Goal: Task Accomplishment & Management: Use online tool/utility

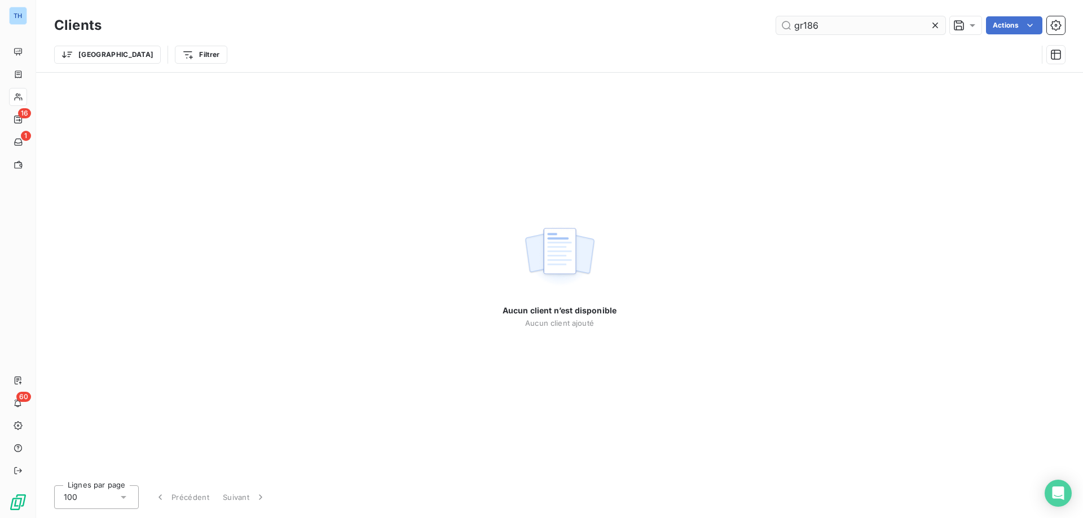
click at [841, 19] on input "gr186" at bounding box center [860, 25] width 169 height 18
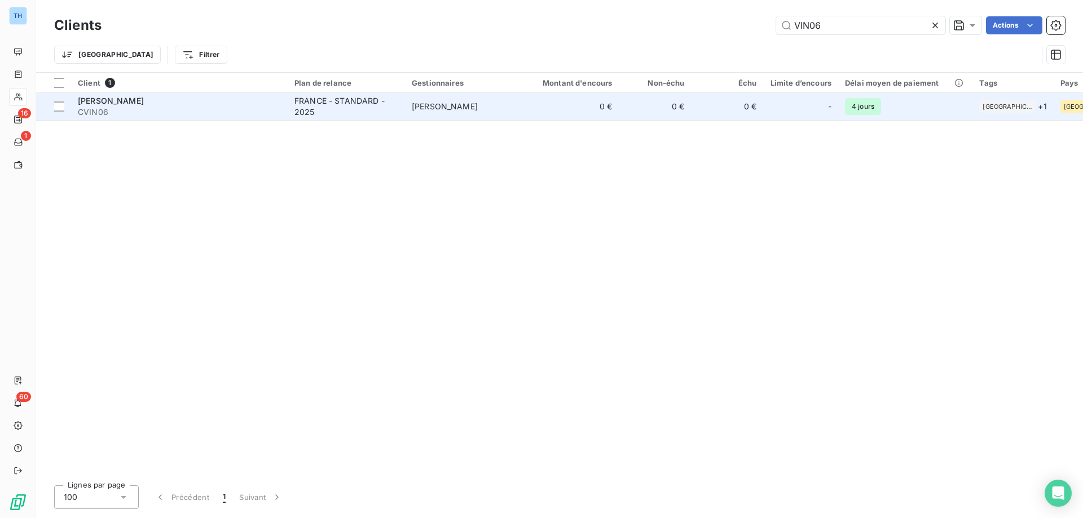
type input "VIN06"
click at [277, 113] on span "CVIN06" at bounding box center [179, 112] width 203 height 11
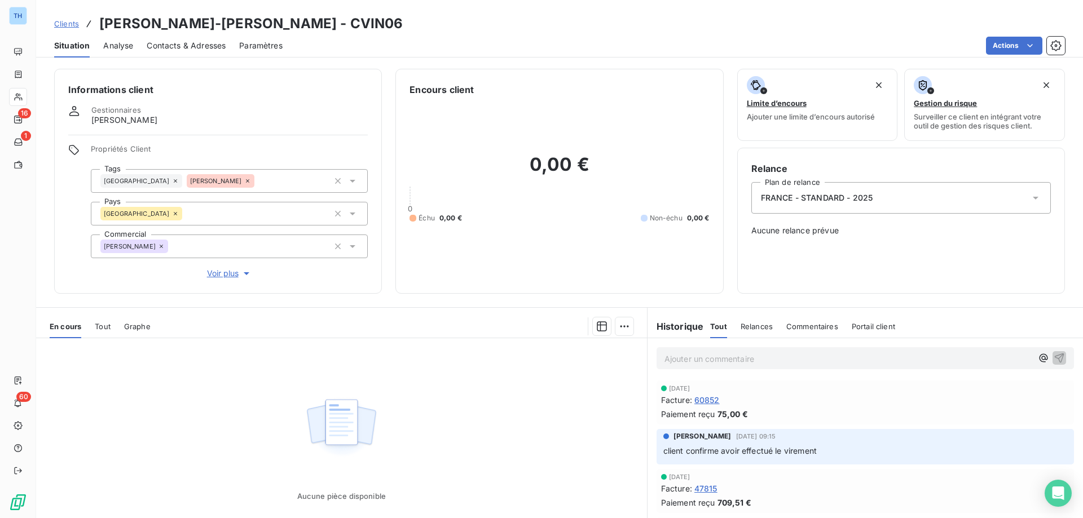
click at [224, 274] on span "Voir plus" at bounding box center [229, 273] width 45 height 11
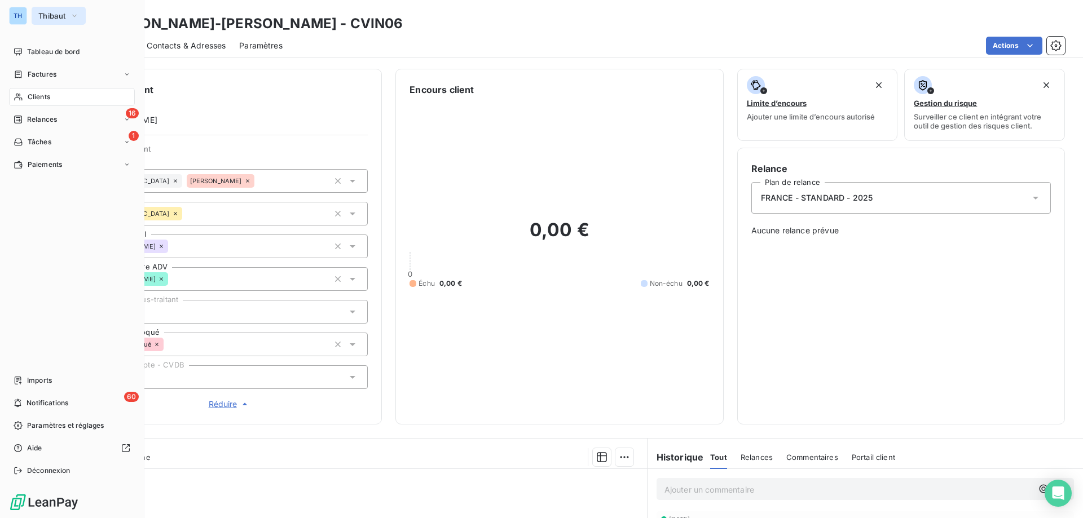
click at [51, 12] on span "Thibaut" at bounding box center [51, 15] width 27 height 9
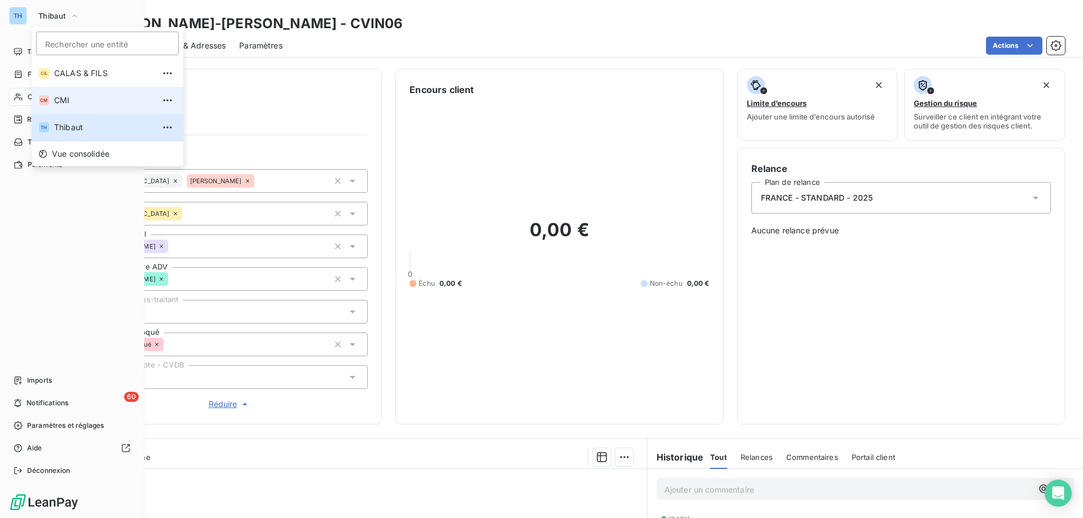
click at [78, 100] on span "CMI" at bounding box center [104, 100] width 100 height 11
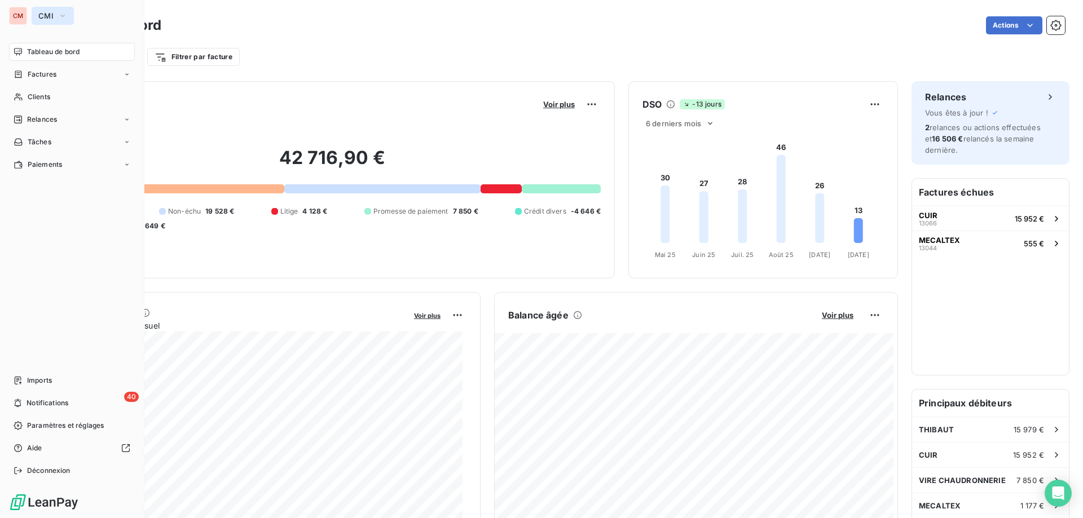
drag, startPoint x: 43, startPoint y: 16, endPoint x: 54, endPoint y: 19, distance: 11.1
click at [43, 16] on span "CMI" at bounding box center [45, 15] width 15 height 9
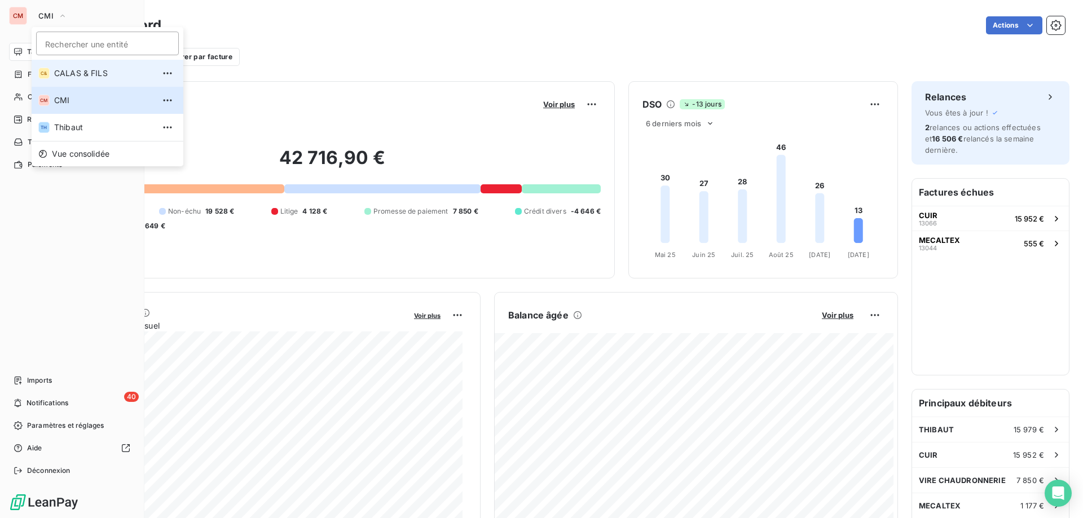
click at [73, 64] on li "C& CALAS & [PERSON_NAME]" at bounding box center [108, 73] width 152 height 27
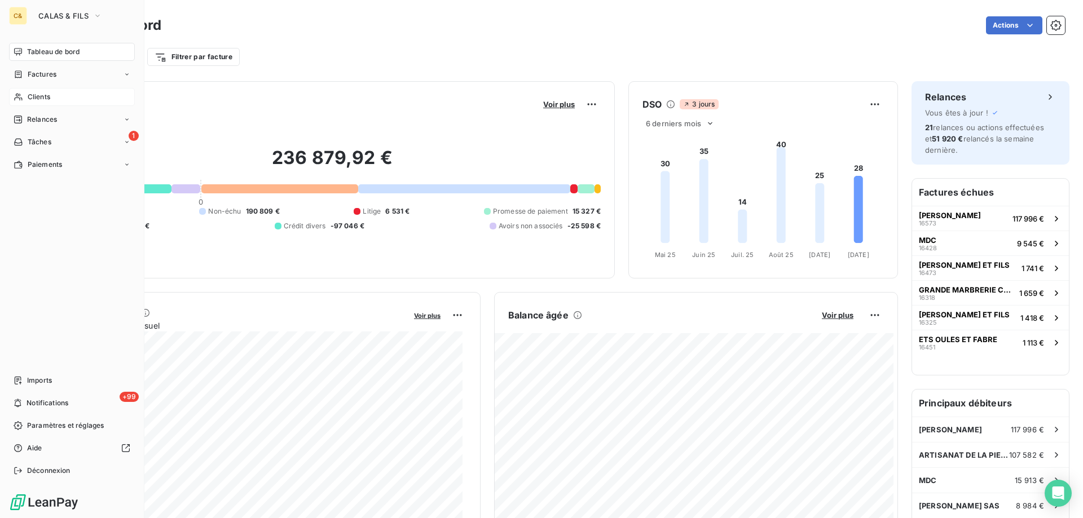
click at [28, 96] on span "Clients" at bounding box center [39, 97] width 23 height 10
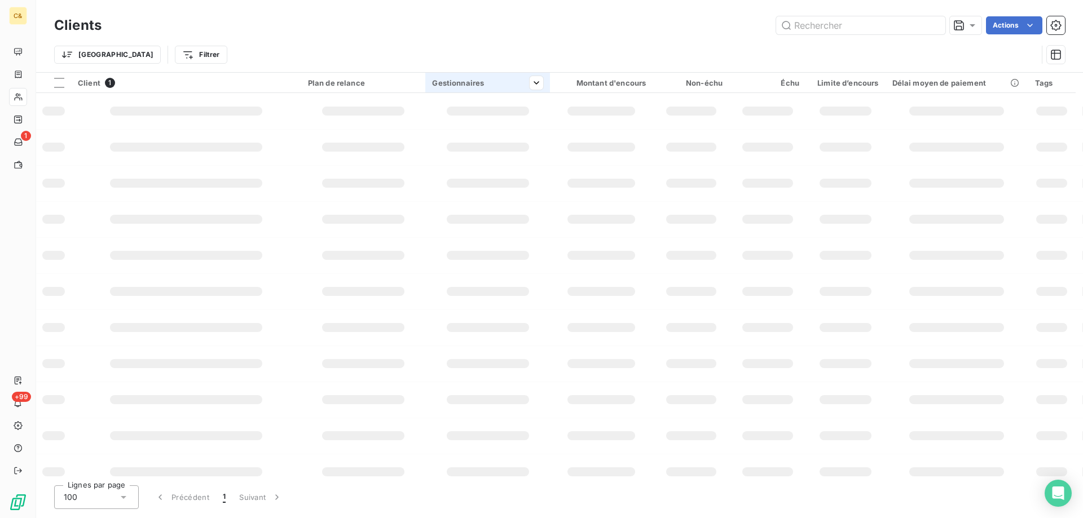
type input "VIN06"
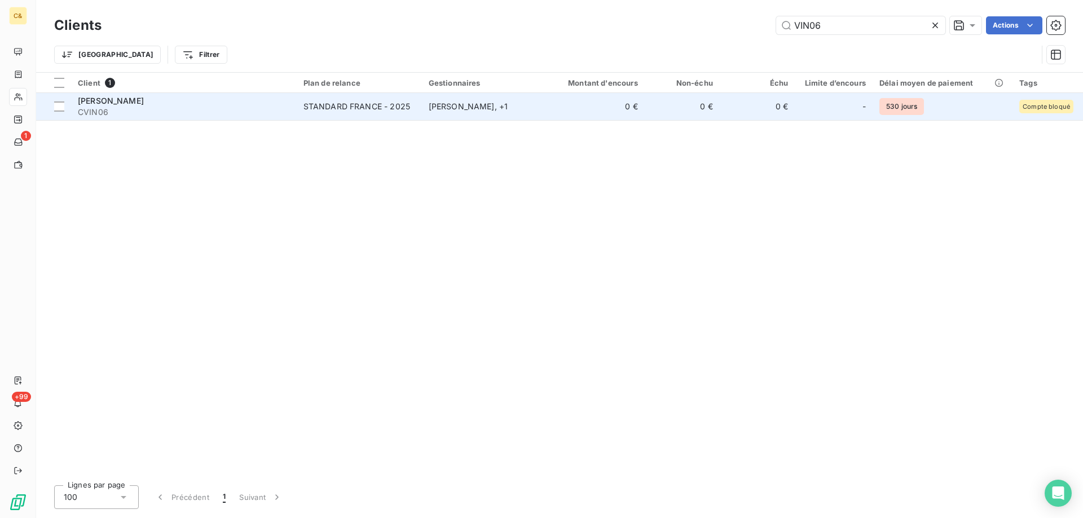
click at [323, 113] on td "STANDARD FRANCE - 2025" at bounding box center [359, 106] width 125 height 27
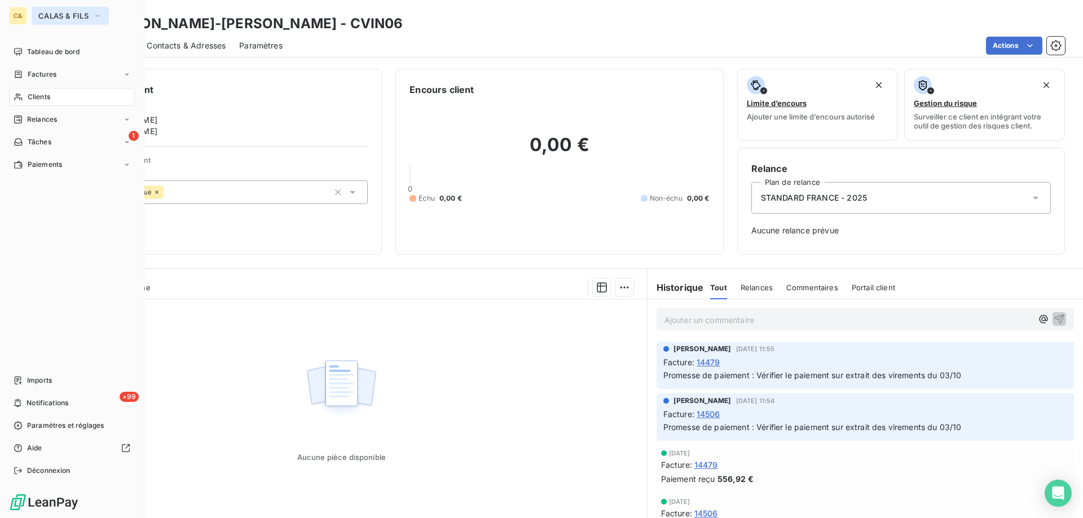
click at [69, 19] on span "CALAS & FILS" at bounding box center [63, 15] width 50 height 9
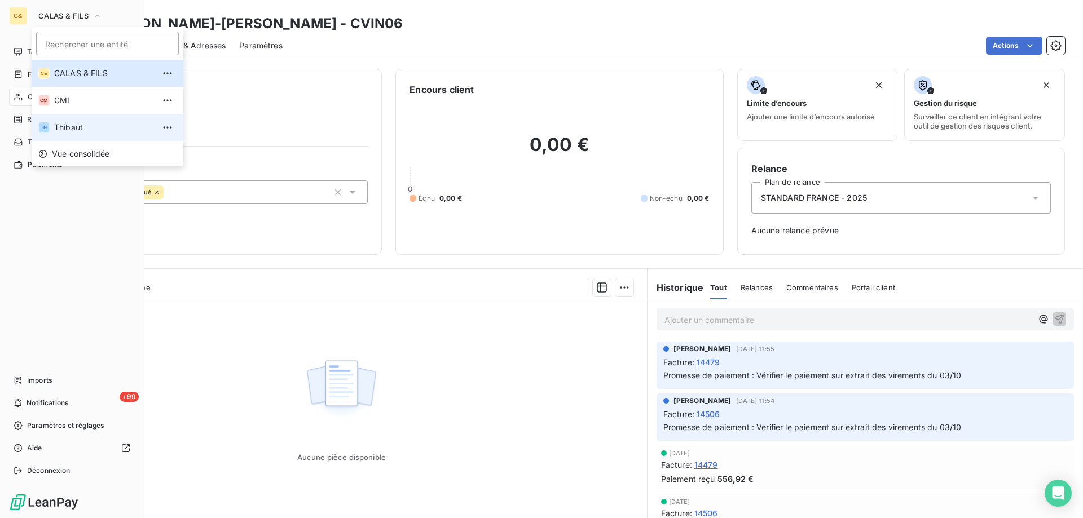
click at [83, 131] on span "Thibaut" at bounding box center [104, 127] width 100 height 11
